Goal: Transaction & Acquisition: Purchase product/service

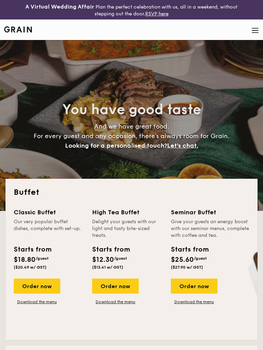
select select
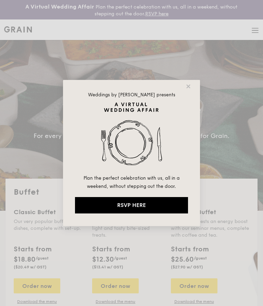
click at [188, 85] on icon at bounding box center [188, 86] width 6 height 6
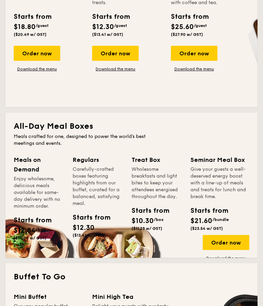
scroll to position [233, 0]
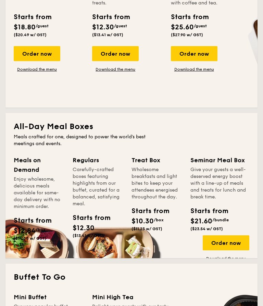
click at [30, 230] on span "$12.84" at bounding box center [25, 231] width 22 height 8
click at [232, 242] on div "Order now" at bounding box center [225, 243] width 47 height 15
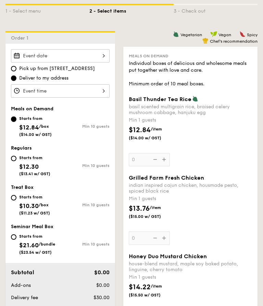
scroll to position [189, 0]
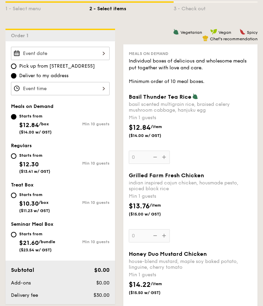
click at [15, 155] on input "Starts from $12.30 ($13.41 w/ GST) Min 10 guests" at bounding box center [13, 156] width 5 height 5
radio input "true"
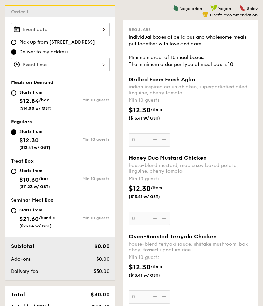
scroll to position [213, 0]
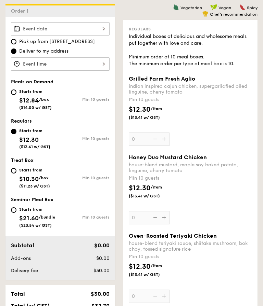
click at [13, 176] on div "Starts from $10.30 /box ($11.23 w/ GST)" at bounding box center [35, 178] width 49 height 23
click at [13, 174] on input "Starts from $10.30 /box ($11.23 w/ GST) Min 10 guests" at bounding box center [13, 171] width 5 height 5
radio input "true"
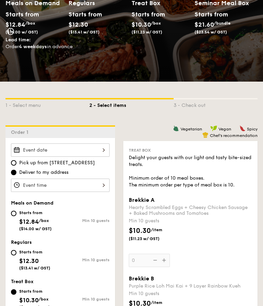
scroll to position [0, 0]
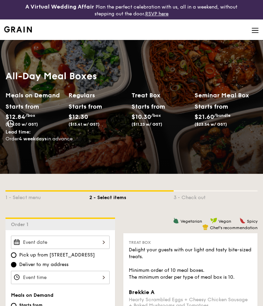
click at [255, 31] on img at bounding box center [255, 31] width 8 height 8
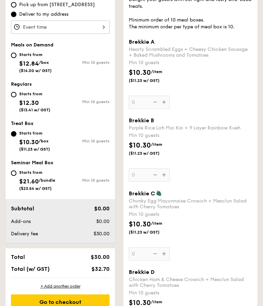
scroll to position [249, 0]
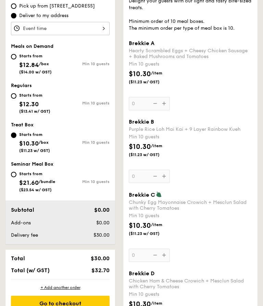
click at [15, 178] on input "Starts from $21.60 /bundle ($23.54 w/ GST) Min 10 guests" at bounding box center [13, 174] width 5 height 5
radio input "true"
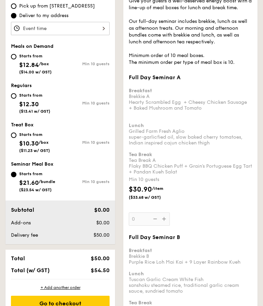
click at [15, 95] on input "Starts from $12.30 ($13.41 w/ GST) Min 10 guests" at bounding box center [13, 95] width 5 height 5
radio input "true"
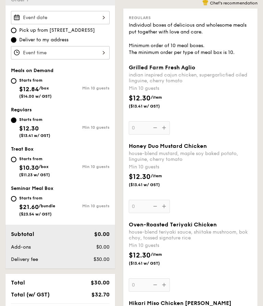
scroll to position [226, 0]
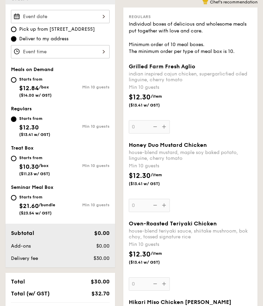
click at [99, 20] on div at bounding box center [60, 16] width 99 height 13
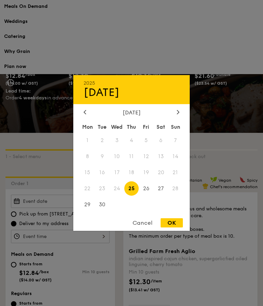
scroll to position [41, 0]
click at [140, 228] on div "Cancel" at bounding box center [143, 223] width 34 height 9
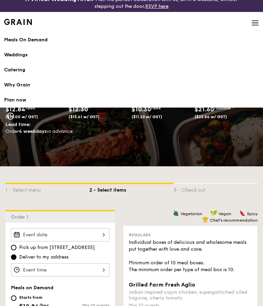
scroll to position [0, 0]
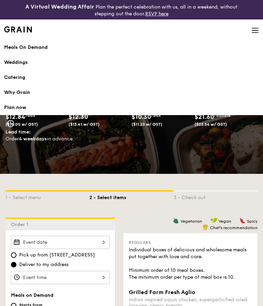
click at [30, 48] on div "Meals On Demand" at bounding box center [131, 47] width 254 height 7
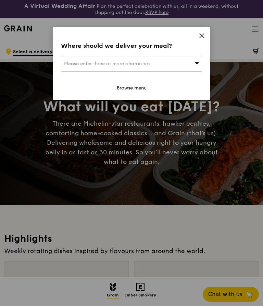
click at [194, 63] on div "Please enter three or more characters" at bounding box center [131, 64] width 141 height 16
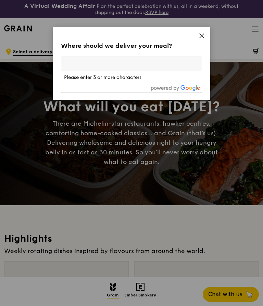
click at [201, 36] on icon at bounding box center [201, 36] width 4 height 4
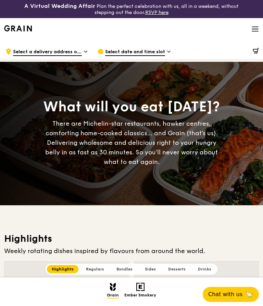
click at [80, 54] on span "Select a delivery address or Food Point" at bounding box center [47, 53] width 69 height 8
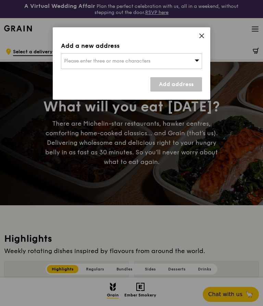
click at [199, 60] on div "Please enter three or more characters" at bounding box center [131, 61] width 141 height 16
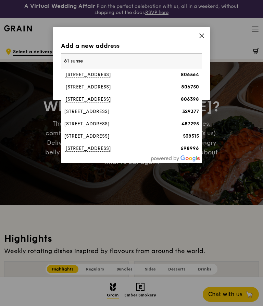
type input "61 sunset"
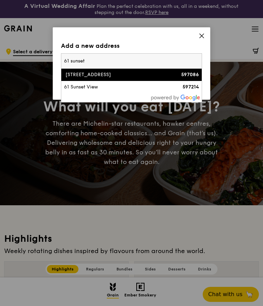
click at [84, 75] on div "61 Sunset Way" at bounding box center [114, 74] width 101 height 7
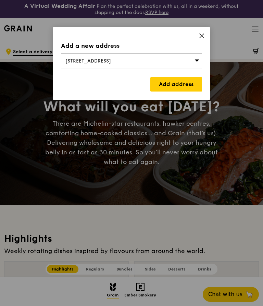
click at [183, 85] on link "Add address" at bounding box center [176, 84] width 52 height 14
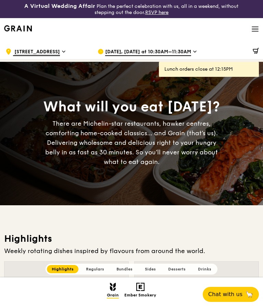
click at [173, 50] on span "Sep 19, Today at 10:30AM–11:30AM" at bounding box center [148, 53] width 86 height 8
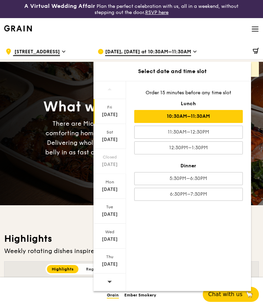
click at [110, 162] on div "Sep 21" at bounding box center [109, 164] width 30 height 7
